Goal: Register for event/course

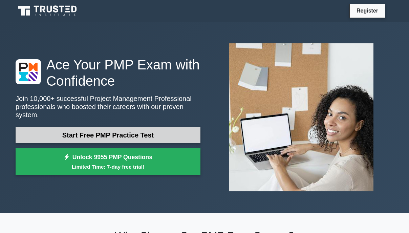
click at [100, 131] on link "Start Free PMP Practice Test" at bounding box center [108, 135] width 185 height 16
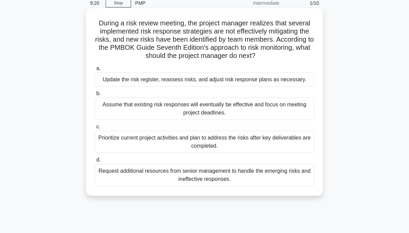
scroll to position [39, 0]
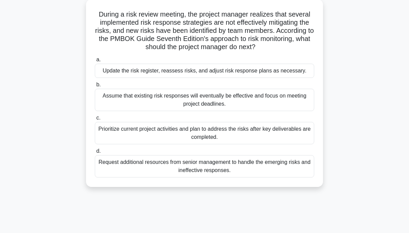
click at [161, 78] on div "Update the risk register, reassess risks, and adjust risk response plans as nec…" at bounding box center [204, 71] width 219 height 14
click at [95, 62] on input "a. Update the risk register, reassess risks, and adjust risk response plans as …" at bounding box center [95, 60] width 0 height 4
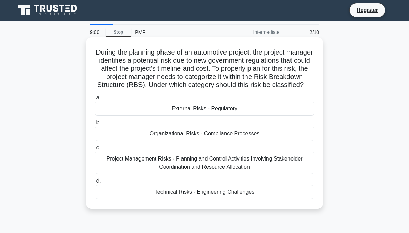
scroll to position [0, 0]
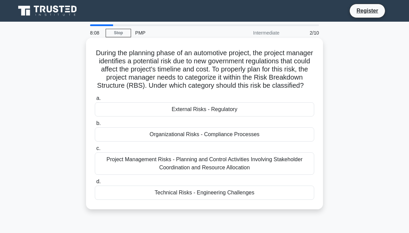
click at [194, 116] on div "External Risks - Regulatory" at bounding box center [204, 109] width 219 height 14
click at [95, 101] on input "a. External Risks - Regulatory" at bounding box center [95, 98] width 0 height 4
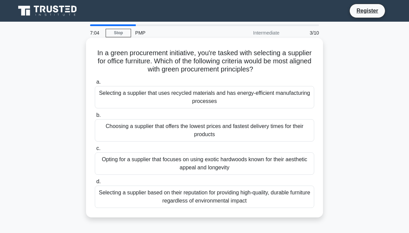
click at [205, 104] on div "Selecting a supplier that uses recycled materials and has energy-efficient manu…" at bounding box center [204, 97] width 219 height 22
click at [95, 84] on input "a. Selecting a supplier that uses recycled materials and has energy-efficient m…" at bounding box center [95, 82] width 0 height 4
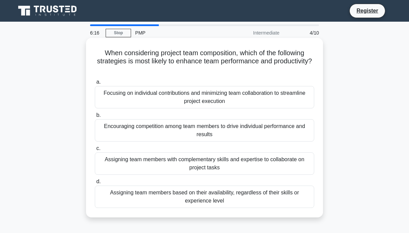
click at [260, 165] on div "Assigning team members with complementary skills and expertise to collaborate o…" at bounding box center [204, 163] width 219 height 22
click at [95, 151] on input "c. Assigning team members with complementary skills and expertise to collaborat…" at bounding box center [95, 148] width 0 height 4
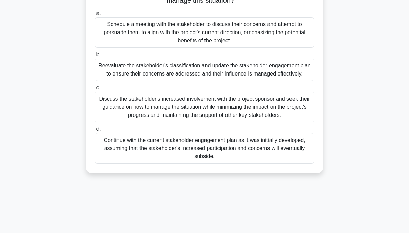
scroll to position [116, 0]
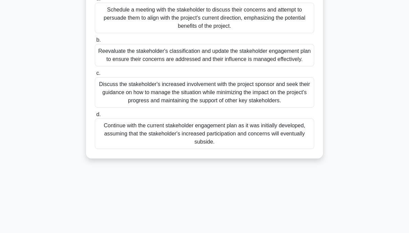
click at [203, 108] on div "Discuss the stakeholder's increased involvement with the project sponsor and se…" at bounding box center [204, 92] width 219 height 30
click at [95, 76] on input "c. Discuss the stakeholder's increased involvement with the project sponsor and…" at bounding box center [95, 73] width 0 height 4
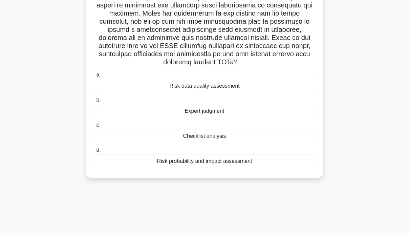
scroll to position [133, 0]
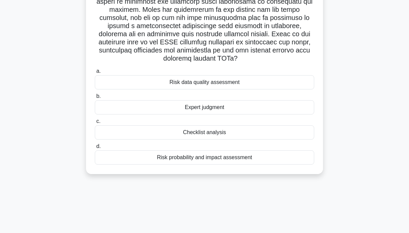
click at [206, 89] on div "Risk data quality assessment" at bounding box center [204, 82] width 219 height 14
click at [95, 73] on input "a. Risk data quality assessment" at bounding box center [95, 71] width 0 height 4
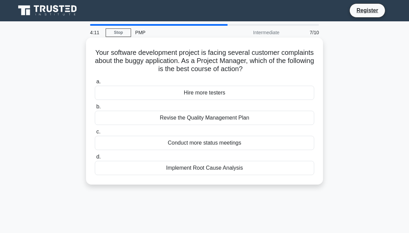
scroll to position [0, 0]
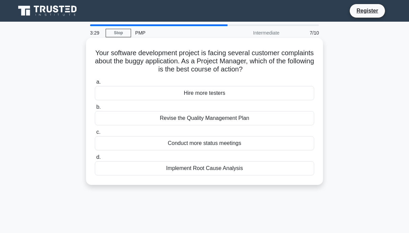
click at [228, 92] on div "Hire more testers" at bounding box center [204, 93] width 219 height 14
click at [95, 84] on input "a. Hire more testers" at bounding box center [95, 82] width 0 height 4
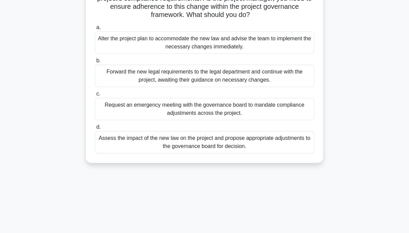
scroll to position [77, 0]
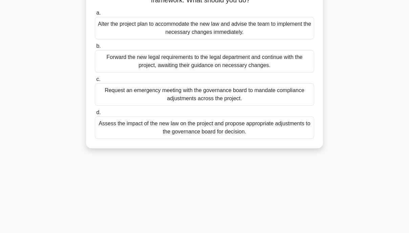
click at [216, 127] on div "Assess the impact of the new law on the project and propose appropriate adjustm…" at bounding box center [204, 127] width 219 height 22
click at [95, 115] on input "d. Assess the impact of the new law on the project and propose appropriate adju…" at bounding box center [95, 112] width 0 height 4
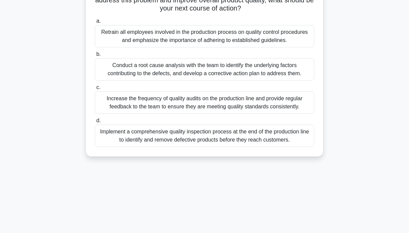
click at [175, 81] on div "Conduct a root cause analysis with the team to identify the underlying factors …" at bounding box center [204, 69] width 219 height 22
click at [95, 57] on input "b. Conduct a root cause analysis with the team to identify the underlying facto…" at bounding box center [95, 54] width 0 height 4
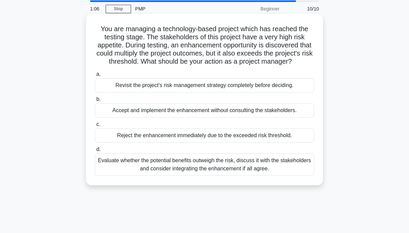
scroll to position [39, 0]
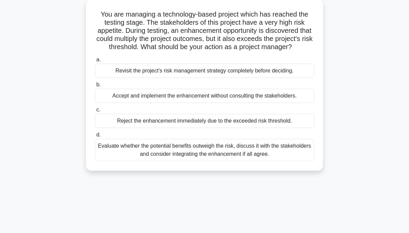
click at [154, 158] on div "Evaluate whether the potential benefits outweigh the risk, discuss it with the …" at bounding box center [204, 150] width 219 height 22
click at [95, 137] on input "d. Evaluate whether the potential benefits outweigh the risk, discuss it with t…" at bounding box center [95, 135] width 0 height 4
